Goal: Obtain resource: Download file/media

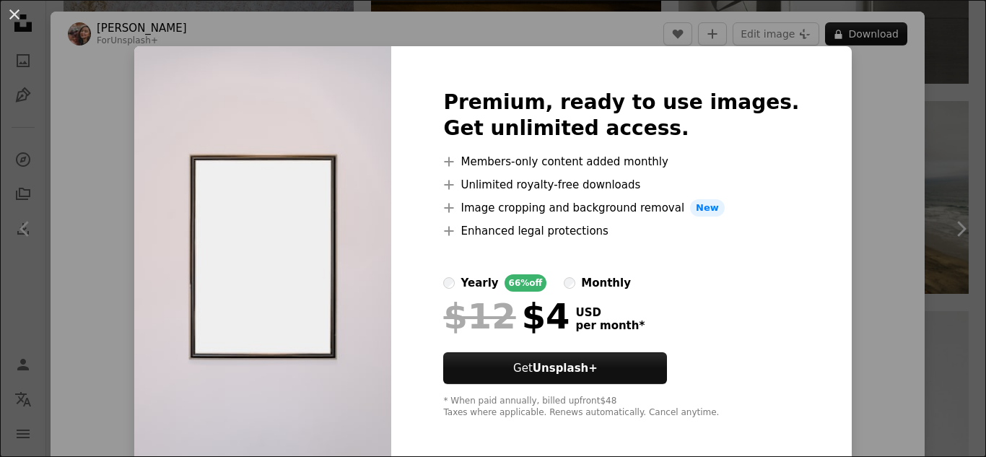
scroll to position [866, 0]
click at [913, 125] on div "An X shape Premium, ready to use images. Get unlimited access. A plus sign Memb…" at bounding box center [493, 228] width 986 height 457
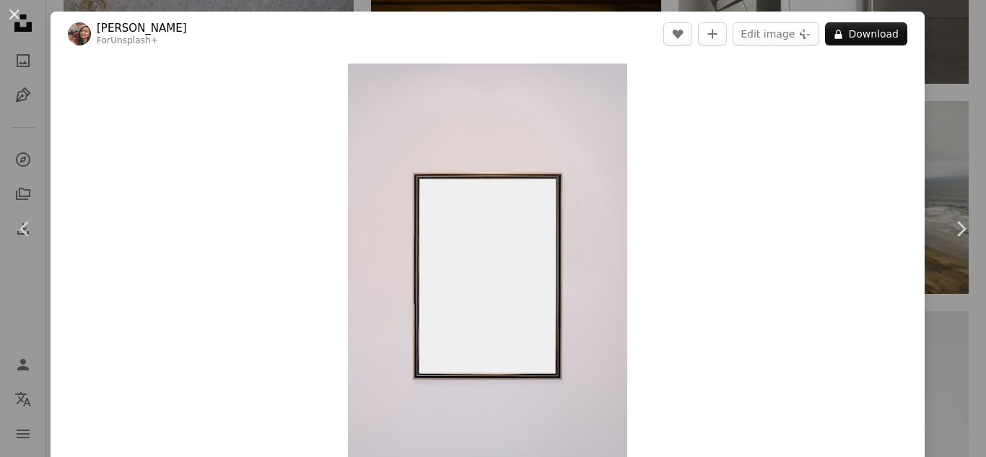
click at [934, 22] on div "An X shape Chevron left Chevron right Lala Azizli For Unsplash+ A heart A plus …" at bounding box center [493, 228] width 986 height 457
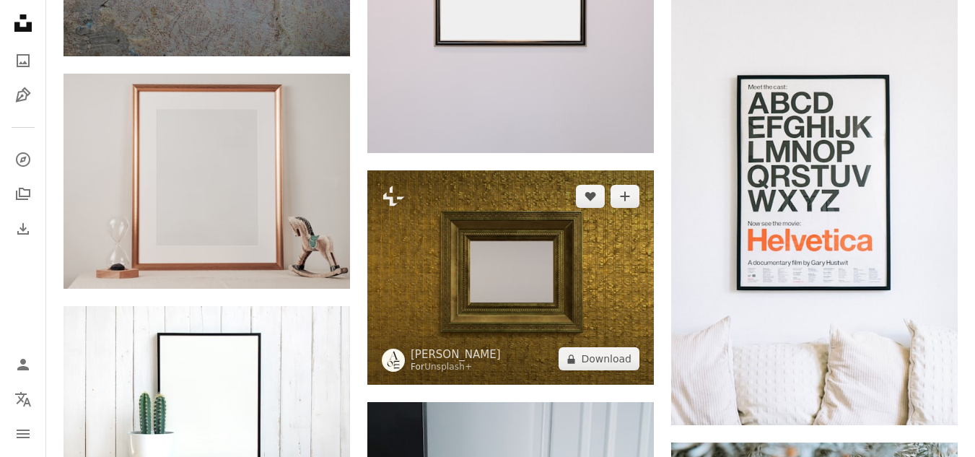
scroll to position [1299, 0]
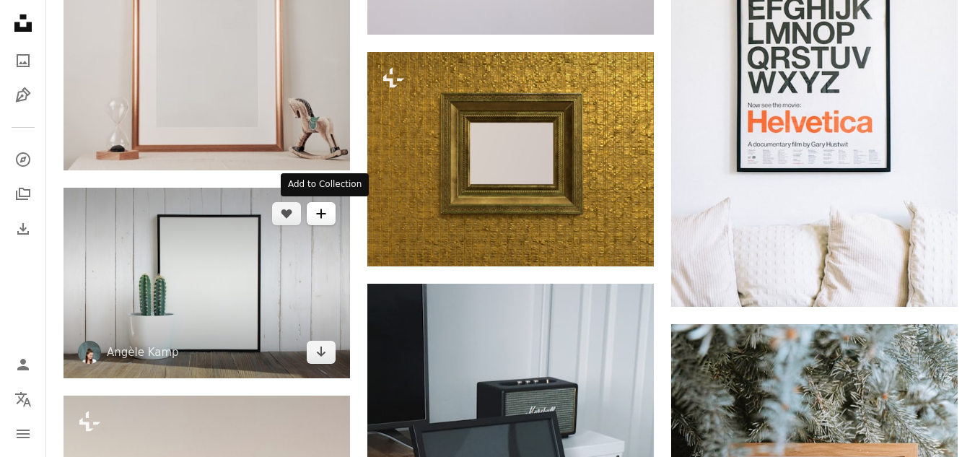
click at [313, 219] on button "A plus sign" at bounding box center [321, 213] width 29 height 23
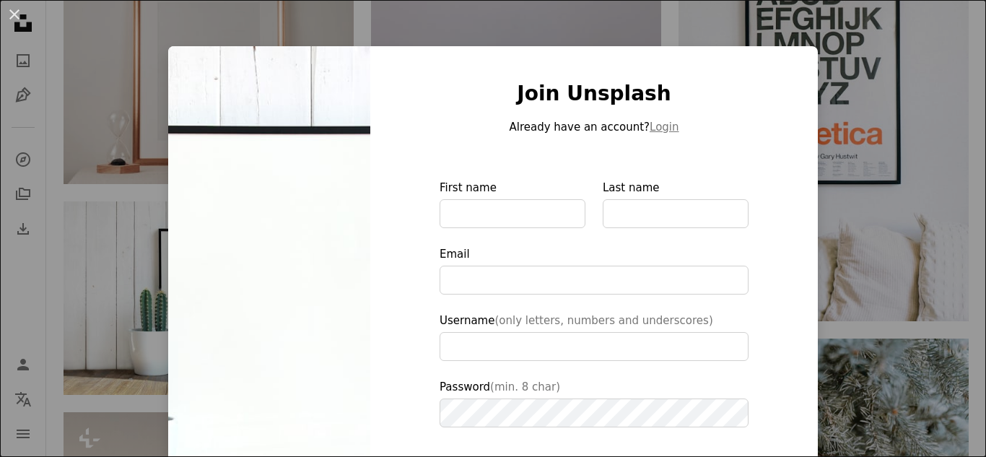
click at [861, 63] on div "An X shape Join Unsplash Already have an account? Login First name Last name Em…" at bounding box center [493, 228] width 986 height 457
